Goal: Task Accomplishment & Management: Manage account settings

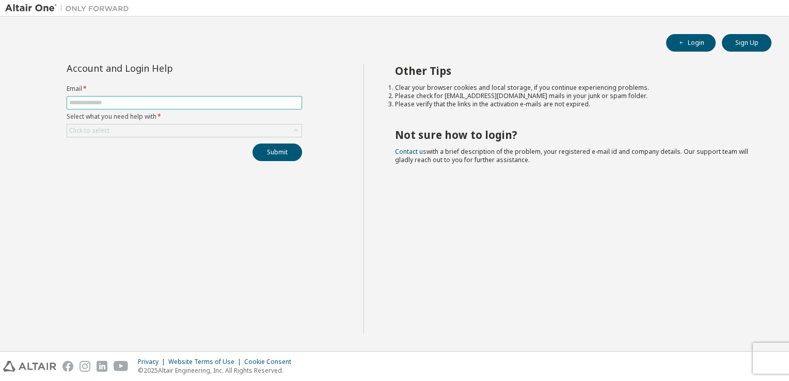
click at [114, 105] on input "text" at bounding box center [184, 103] width 230 height 8
click at [80, 168] on div "Account and Login Help Email * Select what you need help with * Click to select…" at bounding box center [184, 198] width 358 height 269
click at [126, 130] on div "Click to select" at bounding box center [184, 130] width 234 height 12
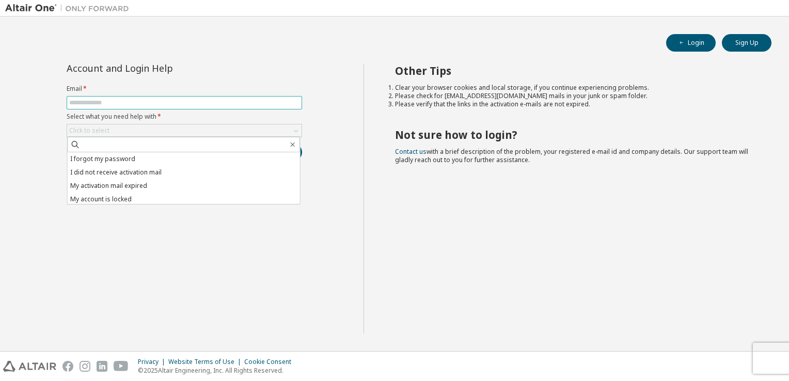
click at [166, 105] on input "text" at bounding box center [184, 103] width 230 height 8
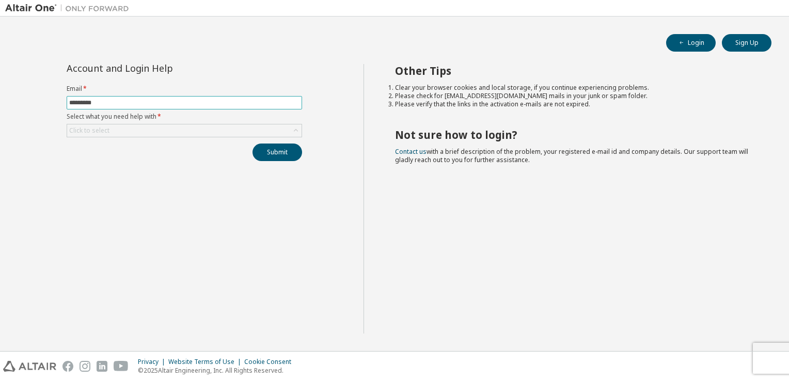
type input "**********"
click at [107, 136] on div "Click to select" at bounding box center [184, 130] width 234 height 12
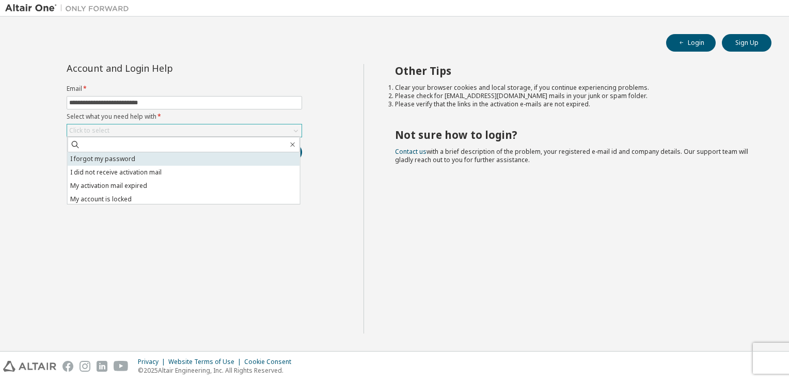
click at [126, 158] on li "I forgot my password" at bounding box center [184, 158] width 232 height 13
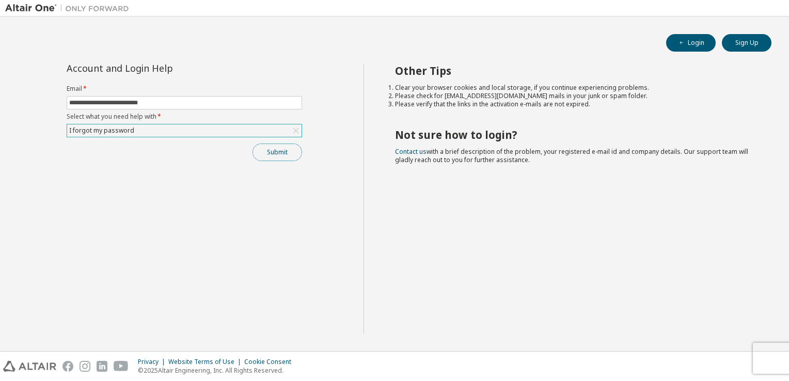
click at [280, 150] on button "Submit" at bounding box center [277, 153] width 50 height 18
click at [275, 153] on button "Submit" at bounding box center [277, 153] width 50 height 18
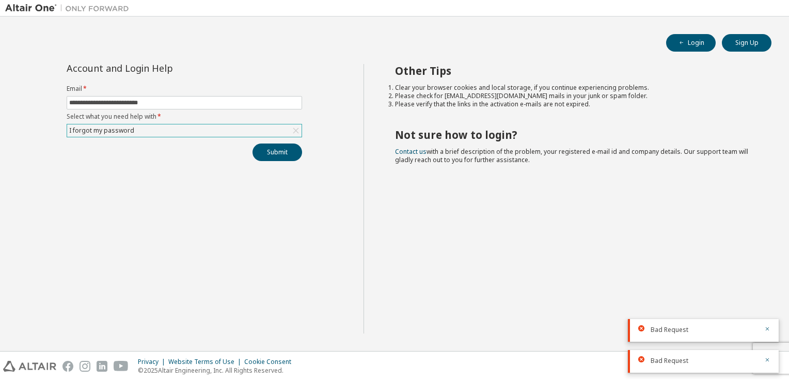
click at [770, 330] on div "Bad Request" at bounding box center [703, 330] width 151 height 23
click at [767, 329] on icon "button" at bounding box center [768, 329] width 4 height 4
click at [769, 357] on icon "button" at bounding box center [767, 360] width 6 height 6
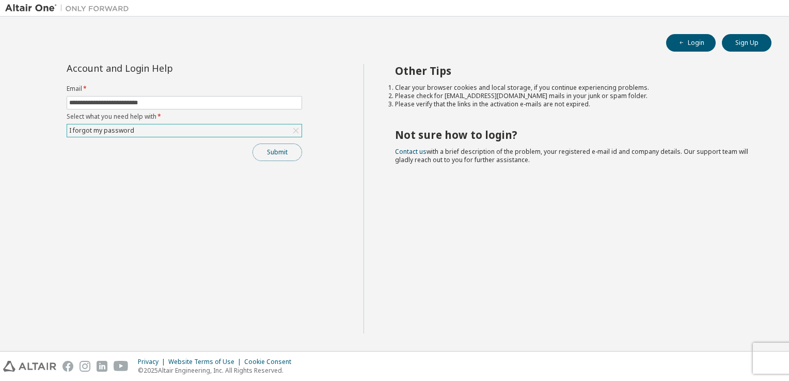
click at [266, 146] on button "Submit" at bounding box center [277, 153] width 50 height 18
click at [153, 131] on div "I forgot my password" at bounding box center [184, 130] width 234 height 12
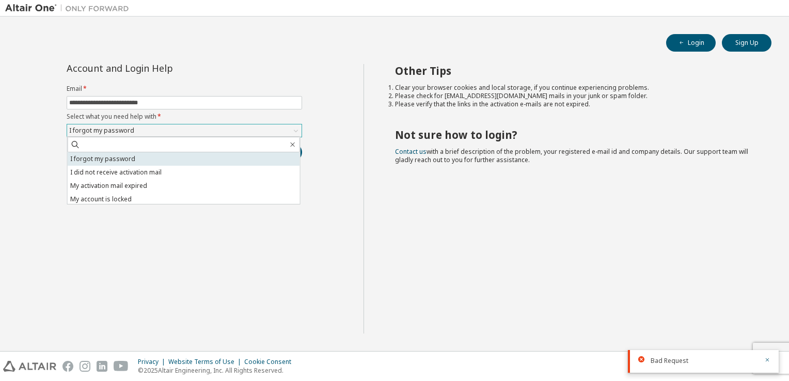
click at [152, 156] on li "I forgot my password" at bounding box center [184, 158] width 232 height 13
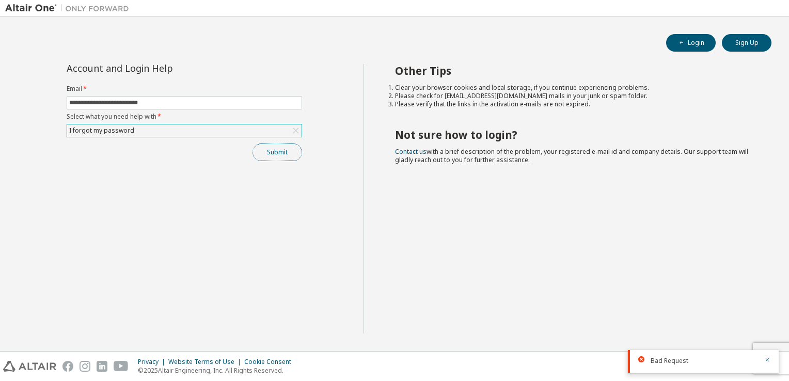
click at [285, 149] on button "Submit" at bounding box center [277, 153] width 50 height 18
click at [768, 330] on icon "button" at bounding box center [767, 329] width 6 height 6
click at [768, 362] on icon "button" at bounding box center [767, 360] width 6 height 6
click at [293, 133] on icon at bounding box center [296, 130] width 10 height 10
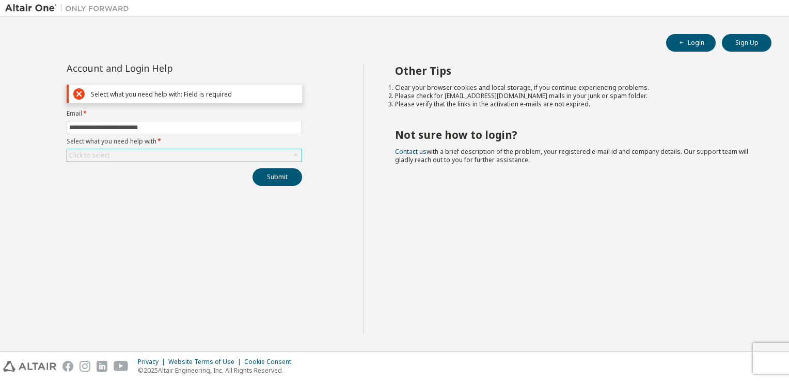
click at [203, 156] on div "Click to select" at bounding box center [184, 155] width 234 height 12
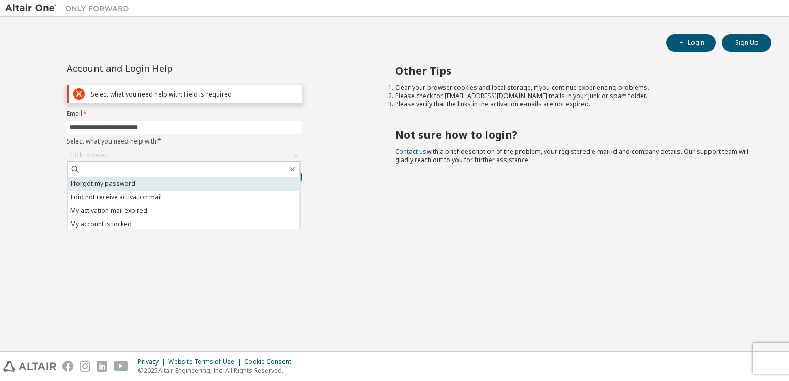
click at [155, 187] on li "I forgot my password" at bounding box center [184, 183] width 232 height 13
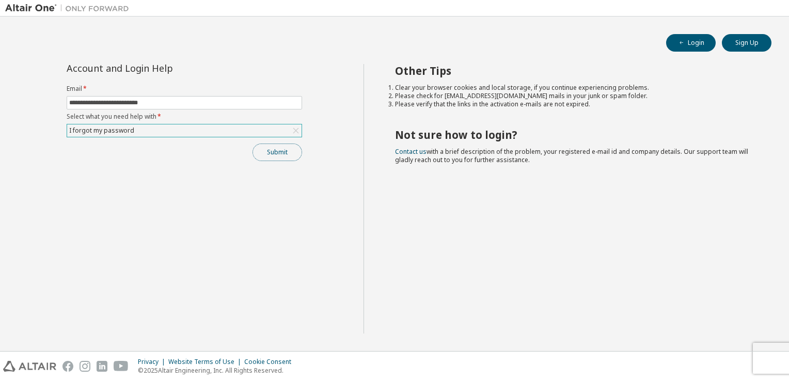
click at [279, 156] on button "Submit" at bounding box center [277, 153] width 50 height 18
